Goal: Navigation & Orientation: Understand site structure

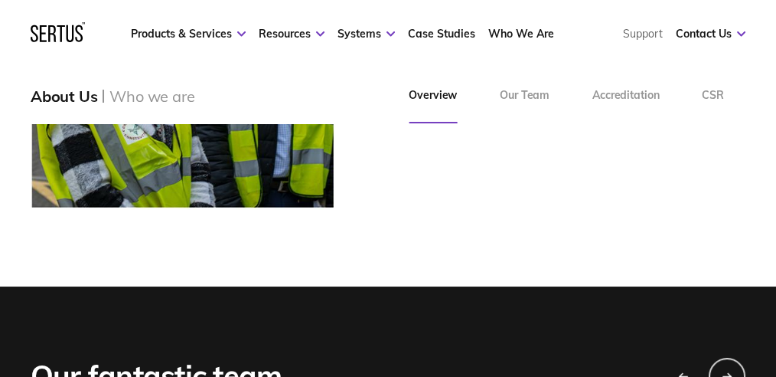
scroll to position [714, 0]
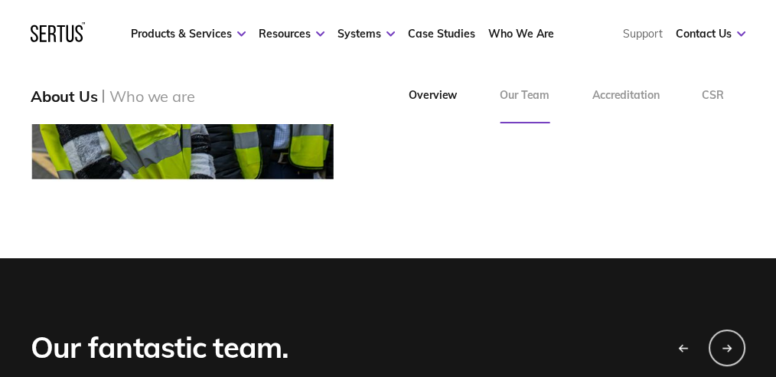
click at [512, 92] on link "Our Team" at bounding box center [524, 95] width 93 height 55
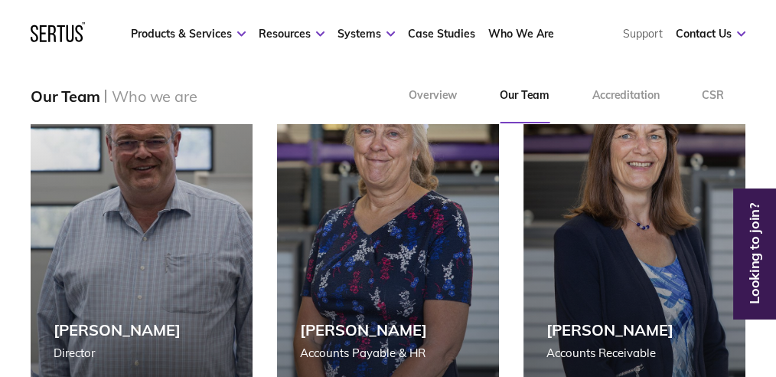
scroll to position [2040, 0]
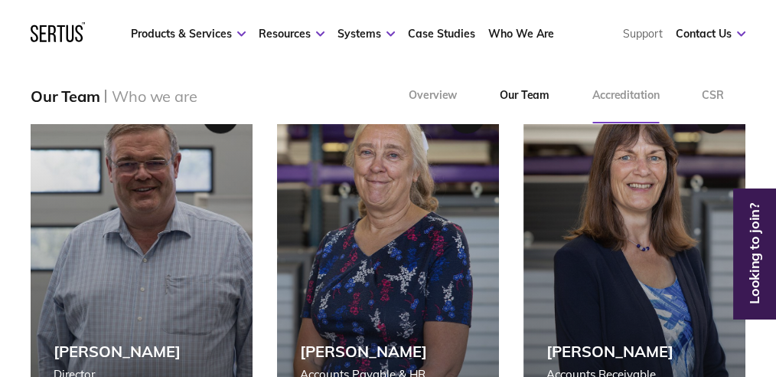
click at [629, 91] on link "Accreditation" at bounding box center [625, 95] width 109 height 55
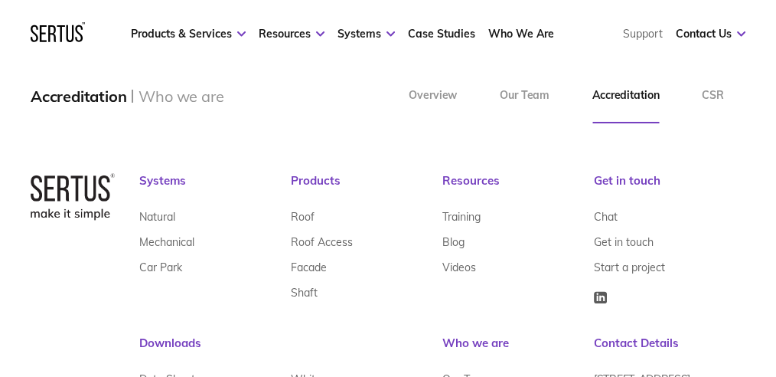
scroll to position [2092, 0]
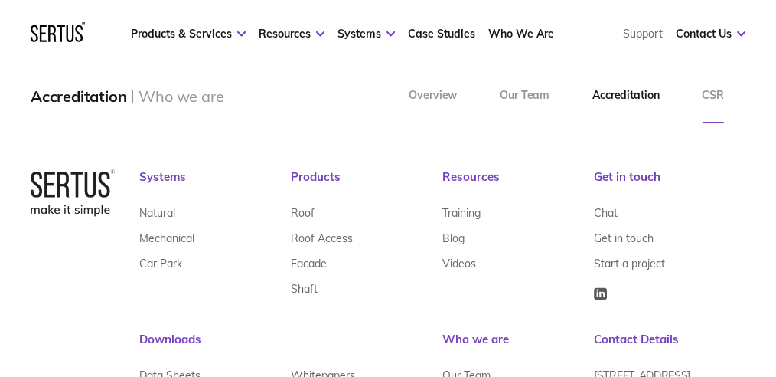
click at [713, 97] on link "CSR" at bounding box center [712, 95] width 65 height 55
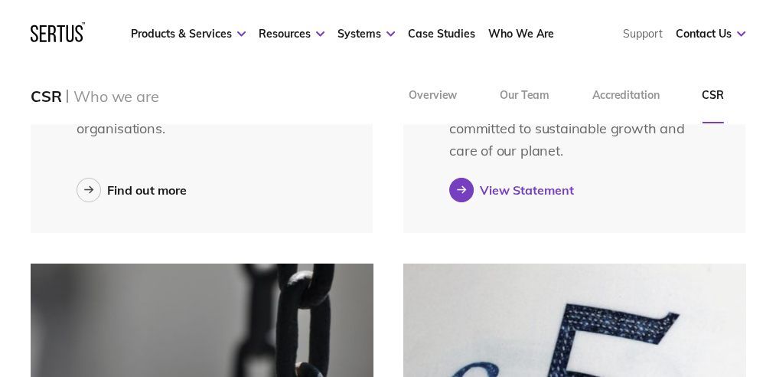
scroll to position [1020, 0]
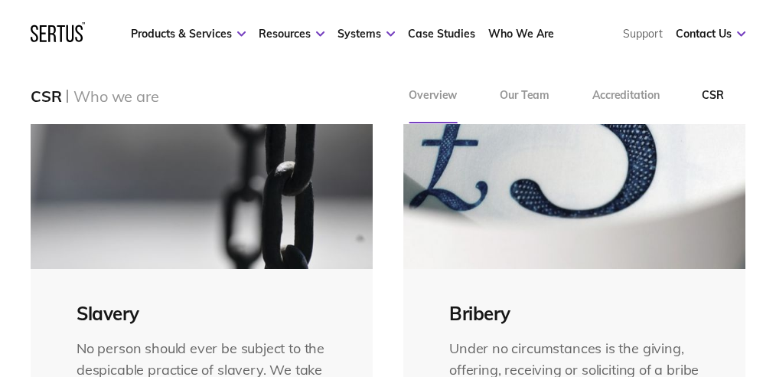
click at [442, 96] on link "Overview" at bounding box center [432, 95] width 91 height 55
